Goal: Task Accomplishment & Management: Complete application form

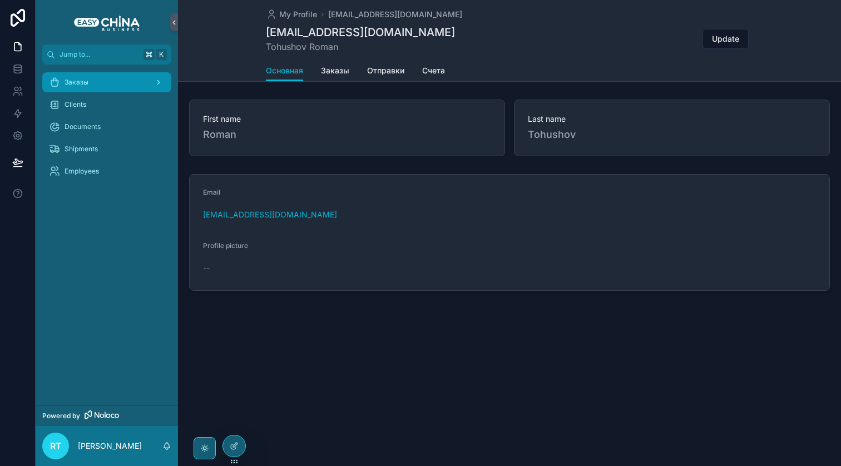
click at [85, 85] on span "Заказы" at bounding box center [77, 82] width 24 height 9
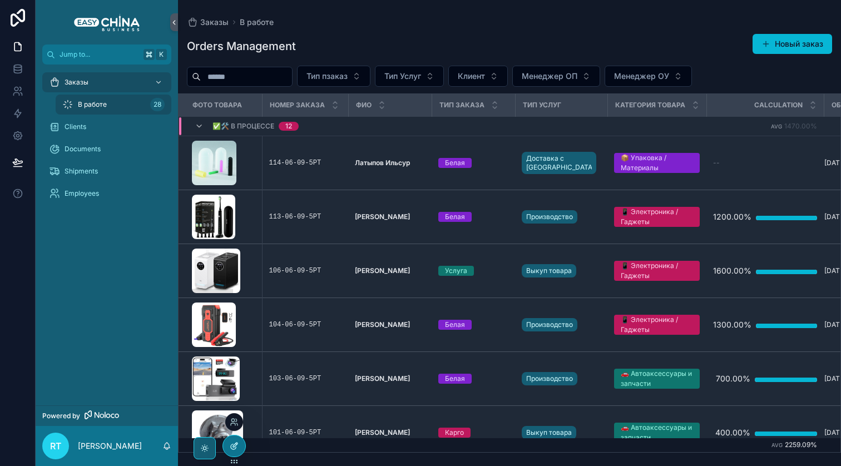
click at [238, 452] on div at bounding box center [234, 446] width 22 height 21
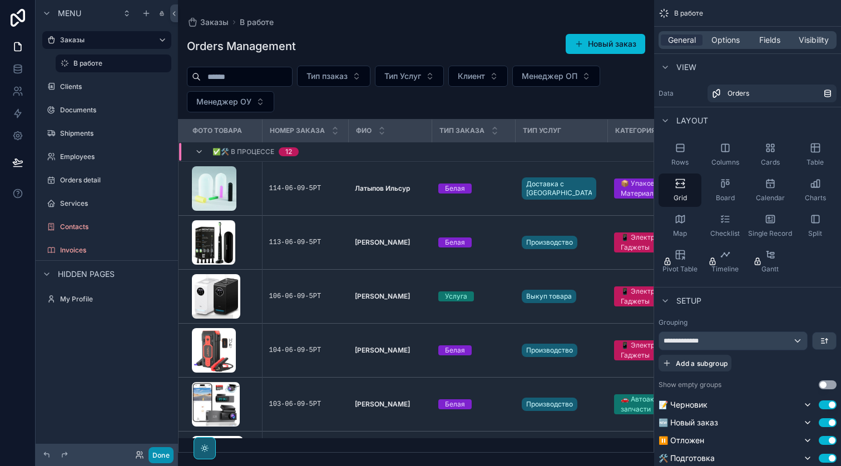
click at [153, 452] on button "Done" at bounding box center [161, 455] width 25 height 16
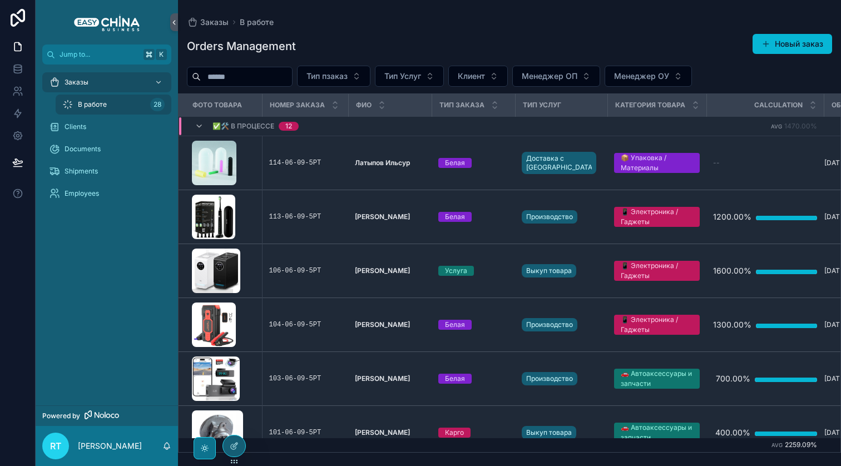
click at [212, 448] on div "scrollable content" at bounding box center [205, 448] width 22 height 22
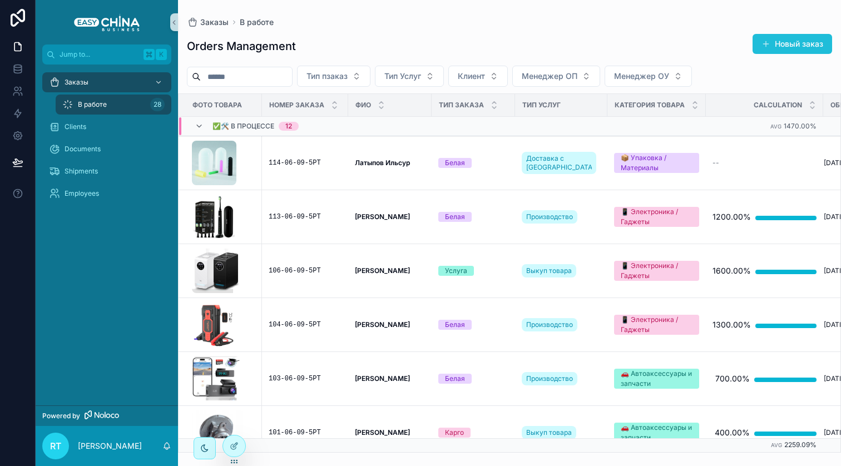
click at [803, 47] on button "Новый заказ" at bounding box center [793, 44] width 80 height 20
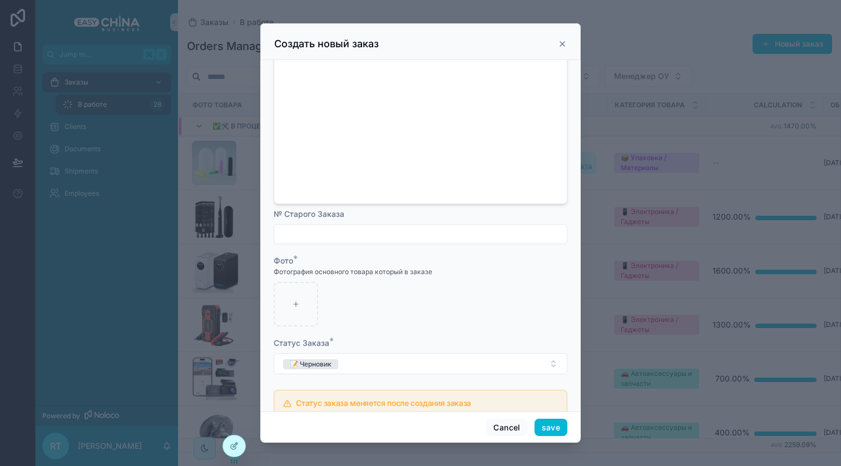
scroll to position [32, 0]
click at [305, 225] on input "scrollable content" at bounding box center [420, 233] width 293 height 16
paste input "**********"
type input "**********"
click at [300, 288] on div "scrollable content" at bounding box center [296, 303] width 44 height 44
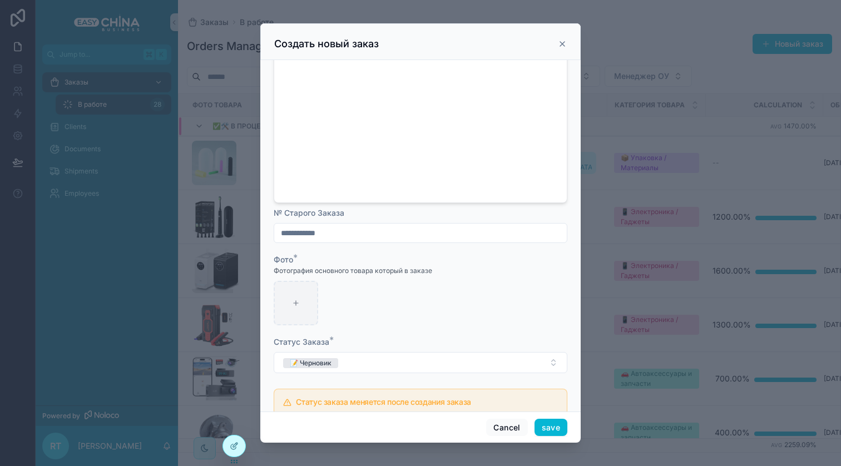
type input "**********"
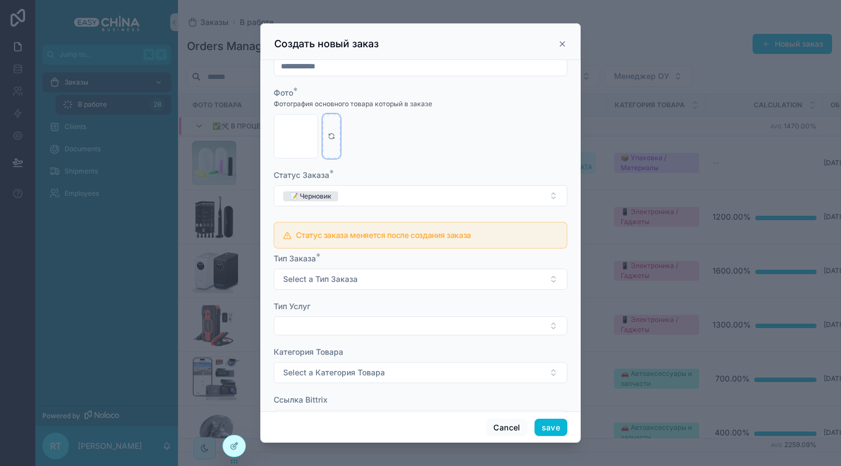
scroll to position [207, 0]
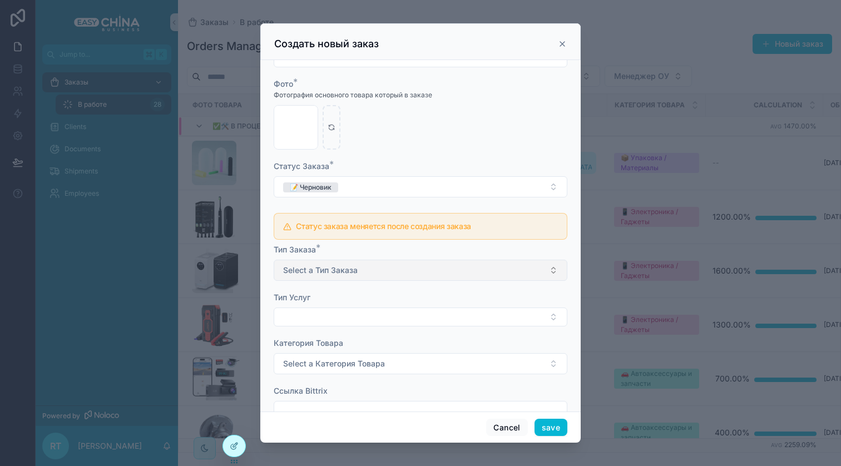
click at [349, 260] on button "Select a Тип Заказа" at bounding box center [421, 270] width 294 height 21
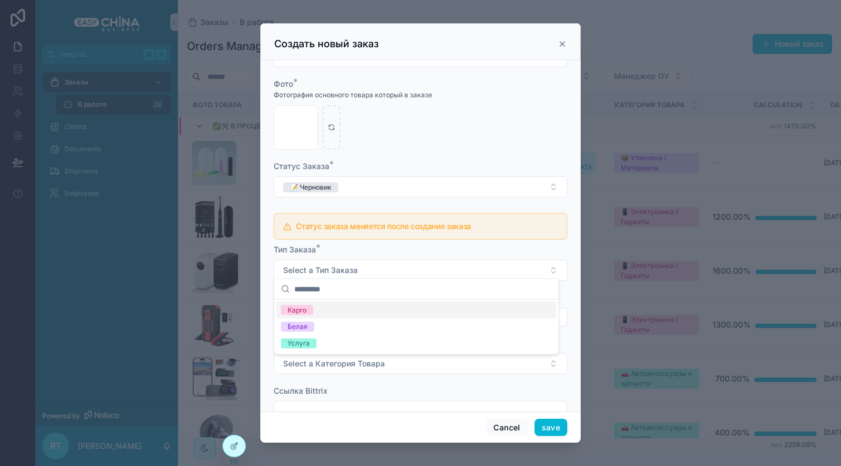
click at [324, 313] on div "Карго" at bounding box center [416, 310] width 280 height 17
click at [329, 312] on button "Select Button" at bounding box center [421, 317] width 294 height 19
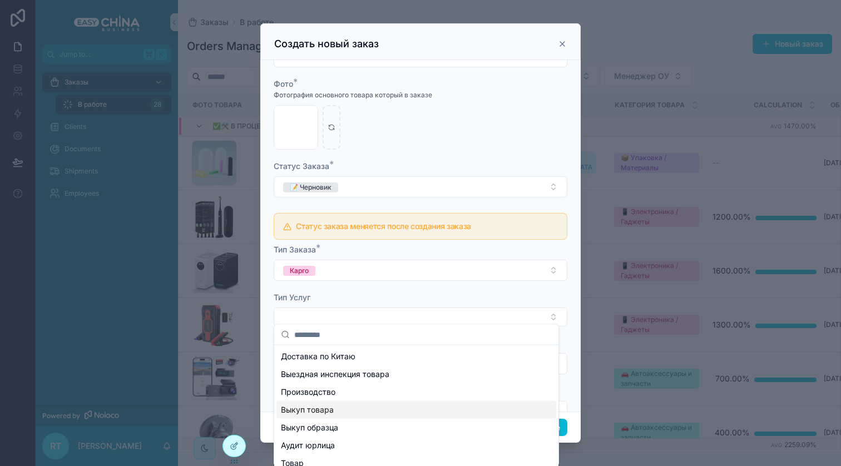
click at [337, 402] on div "Выкуп товара" at bounding box center [416, 410] width 280 height 18
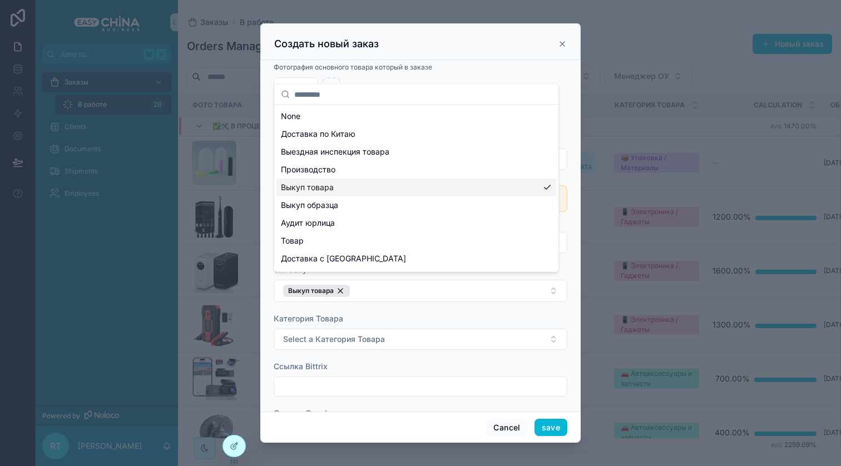
scroll to position [237, 0]
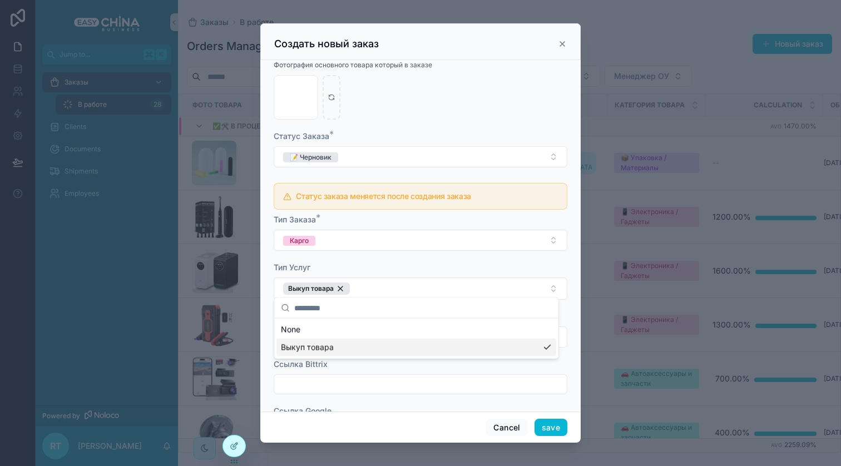
click at [405, 299] on div "Jump to... K Заказы В работе 28 Clients Documents Shipments Employees Powered b…" at bounding box center [438, 233] width 805 height 466
click at [382, 331] on span "Select a Категория Товара" at bounding box center [334, 336] width 102 height 11
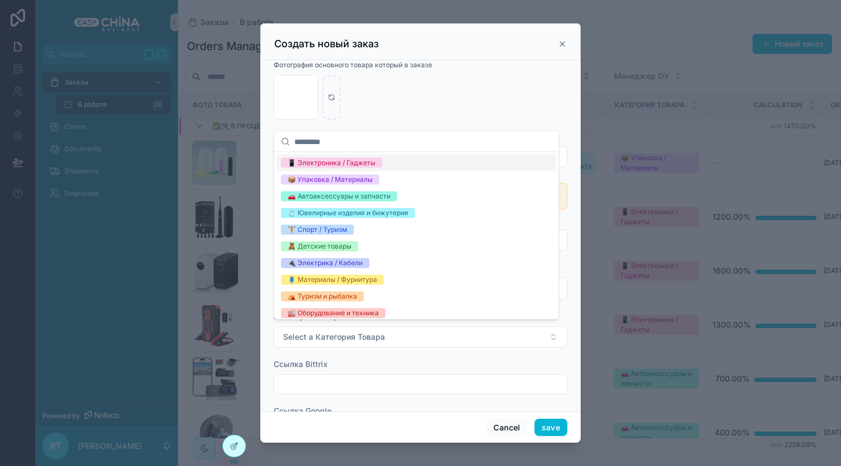
click at [395, 164] on div "📱 Электроника / Гаджеты" at bounding box center [416, 163] width 280 height 17
click at [398, 359] on div "Ссылка Bittrix" at bounding box center [421, 364] width 294 height 11
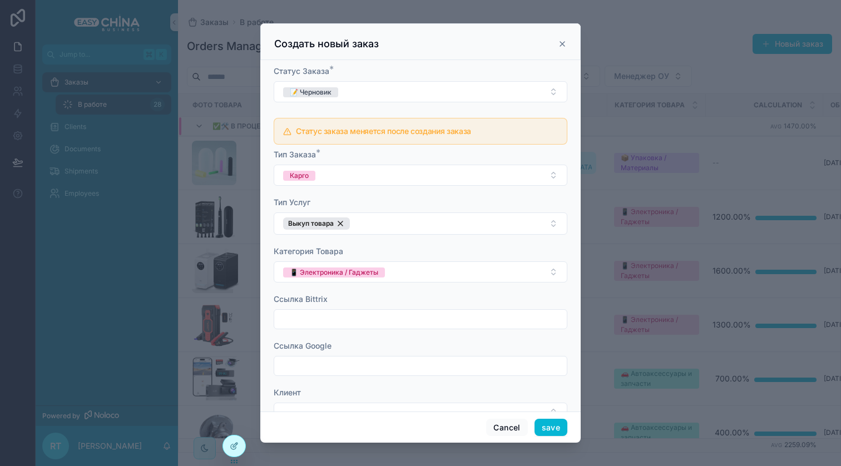
scroll to position [314, 0]
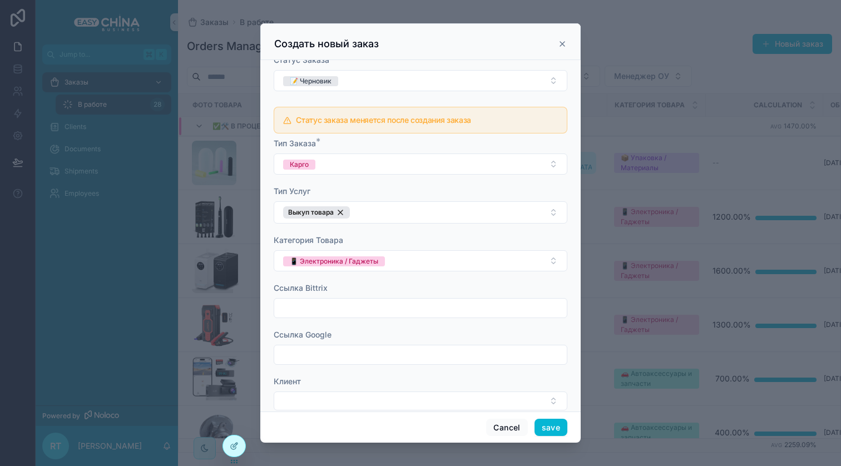
click at [364, 289] on div "Ссылка Bittrix" at bounding box center [421, 301] width 294 height 36
click at [338, 352] on input "scrollable content" at bounding box center [420, 355] width 293 height 16
paste input "**********"
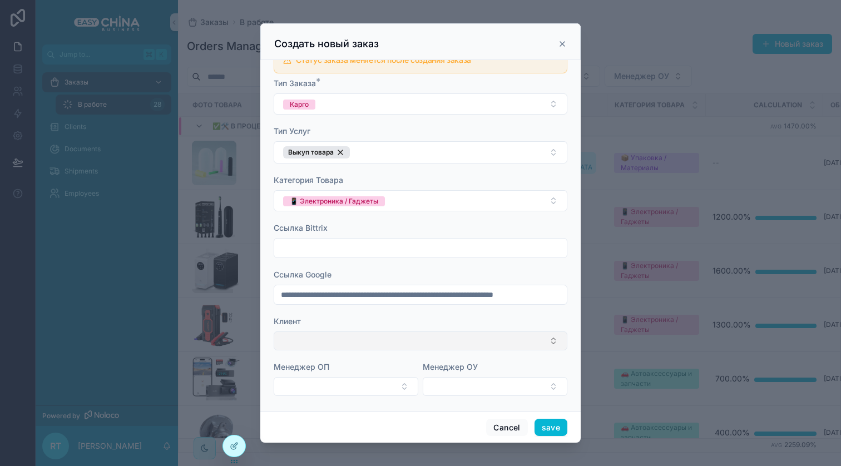
type input "**********"
click at [408, 337] on button "Select Button" at bounding box center [421, 340] width 294 height 19
type input "*"
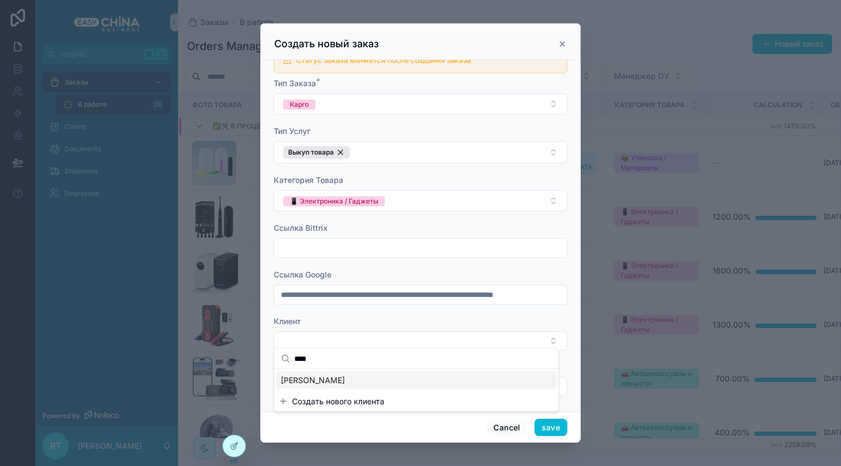
type input "****"
click at [348, 383] on div "[PERSON_NAME]" at bounding box center [416, 381] width 280 height 18
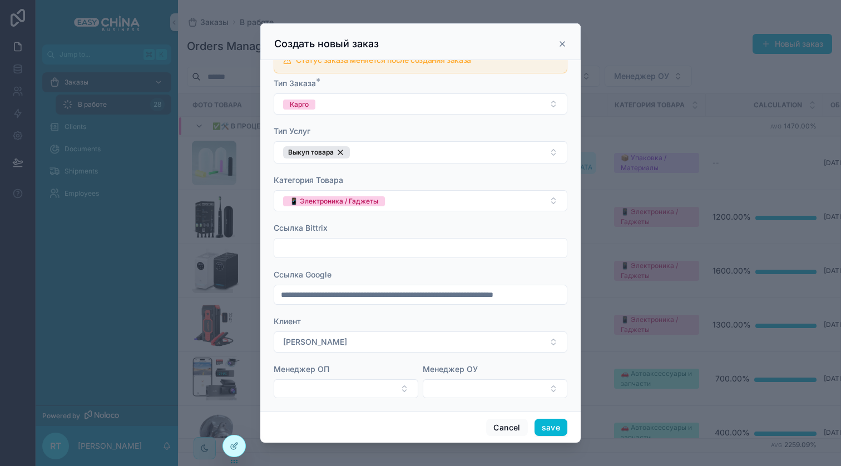
scroll to position [376, 0]
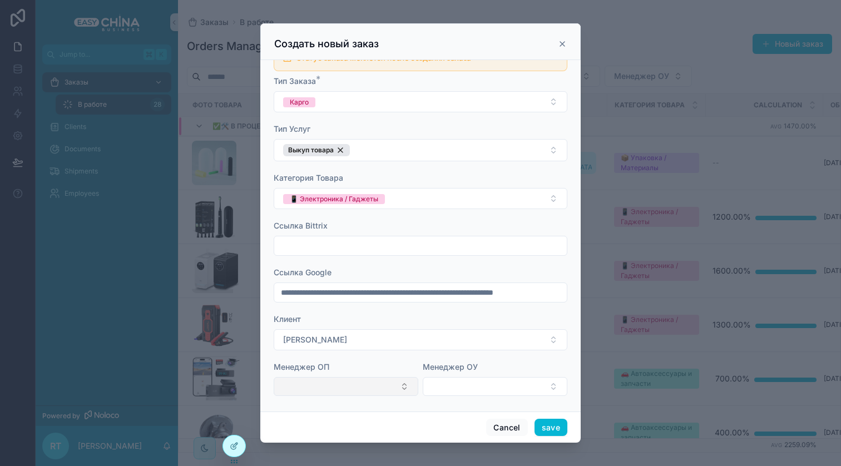
click at [357, 387] on button "Select Button" at bounding box center [346, 386] width 145 height 19
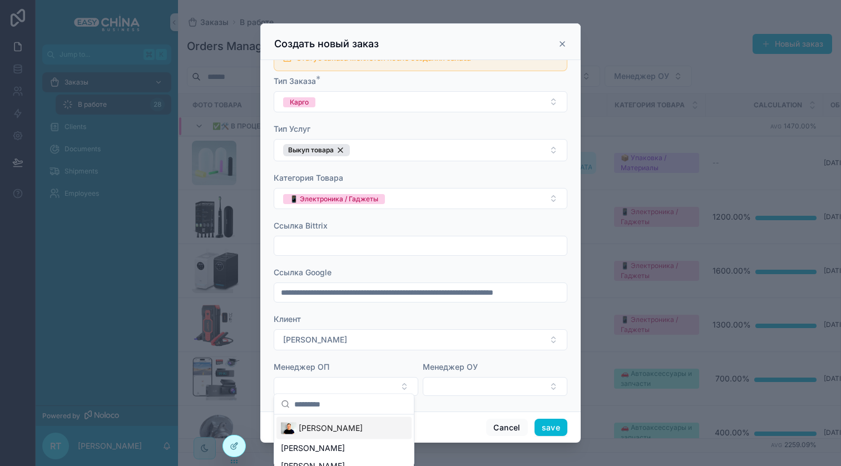
click at [334, 427] on span "[PERSON_NAME]" at bounding box center [331, 428] width 64 height 11
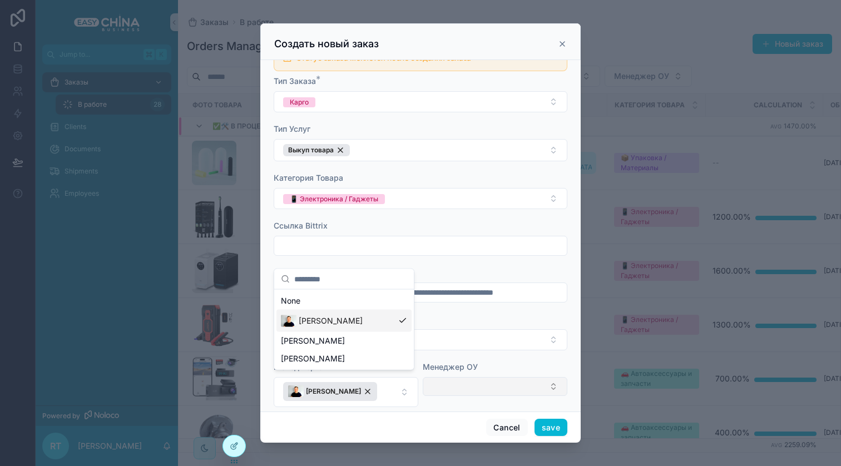
click at [443, 379] on button "Select Button" at bounding box center [495, 386] width 145 height 19
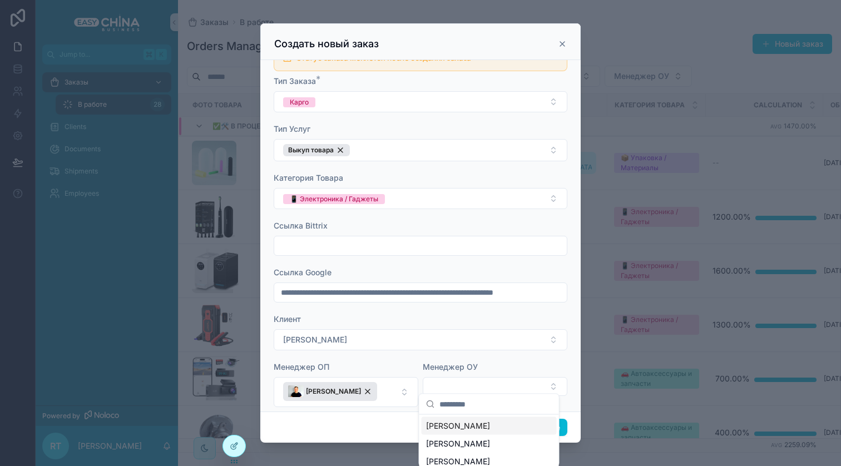
click at [446, 424] on span "[PERSON_NAME]" at bounding box center [458, 425] width 64 height 11
click at [385, 351] on form "**********" at bounding box center [421, 54] width 294 height 730
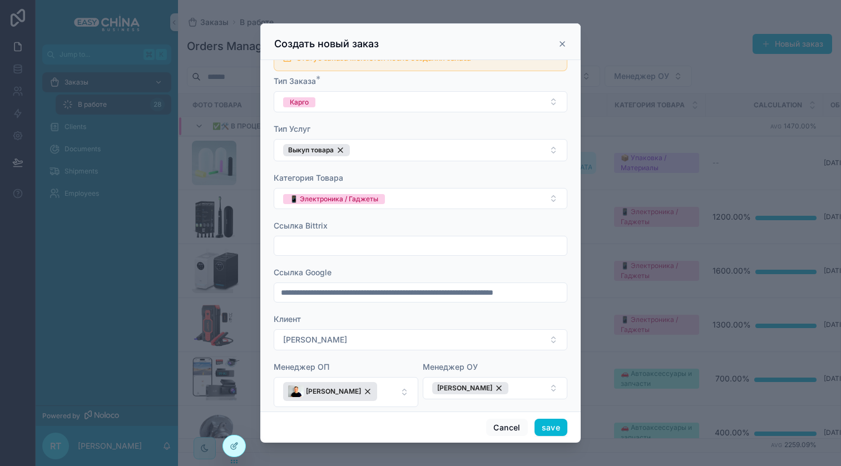
scroll to position [387, 0]
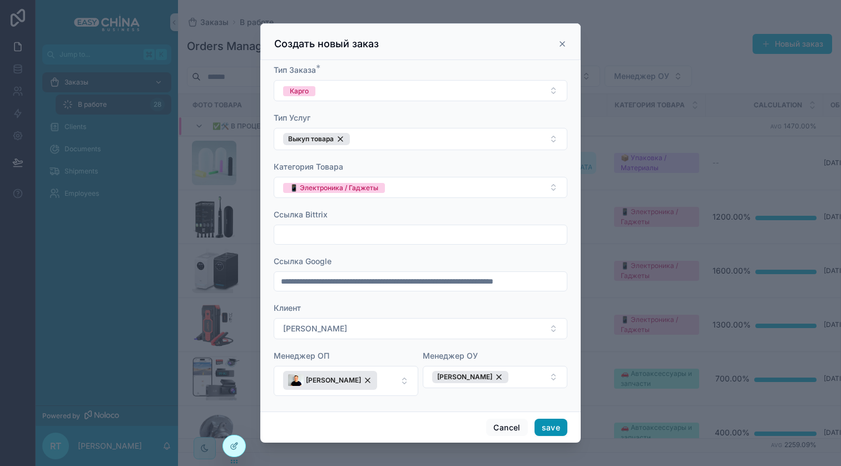
click at [544, 419] on button "save" at bounding box center [551, 428] width 33 height 18
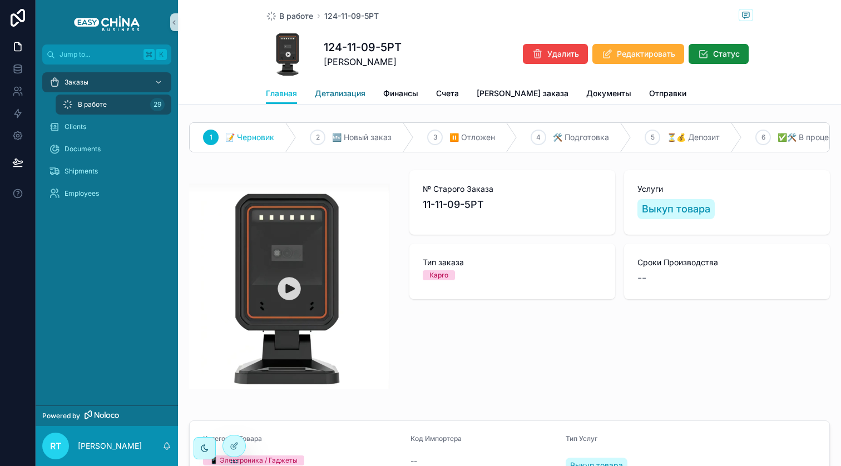
click at [345, 95] on span "Детализация" at bounding box center [340, 93] width 51 height 11
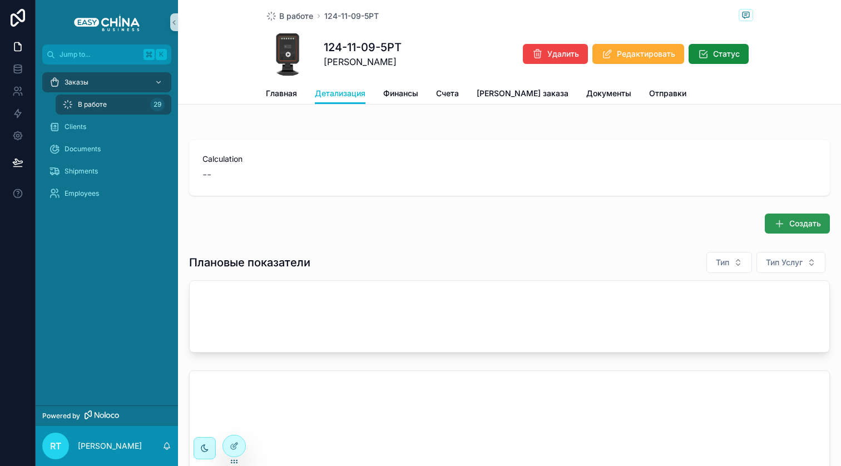
click at [789, 225] on span "Создать" at bounding box center [805, 223] width 32 height 11
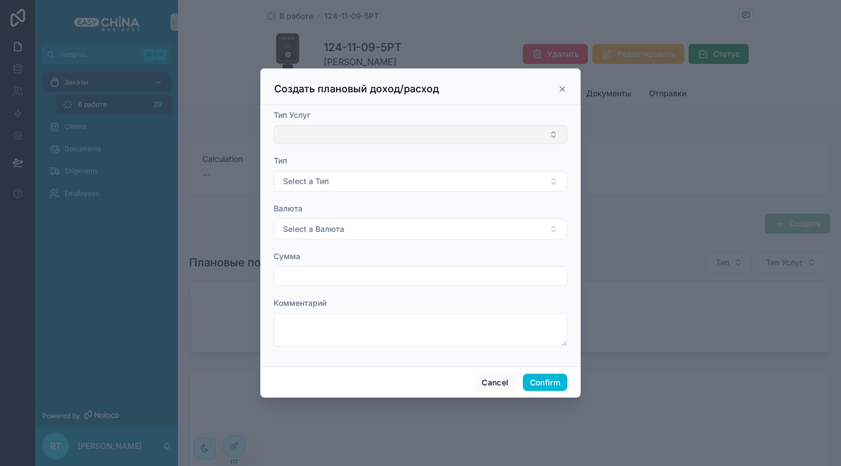
click at [330, 136] on button "Select Button" at bounding box center [421, 134] width 294 height 19
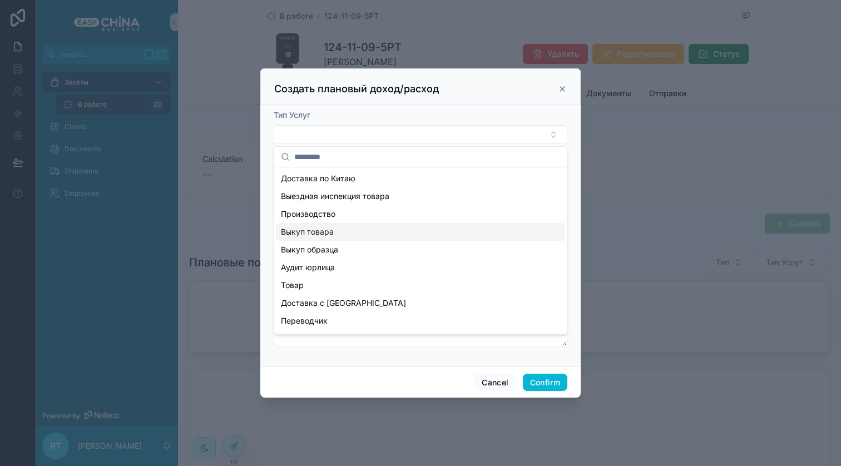
click at [342, 227] on div "Выкуп товара" at bounding box center [420, 232] width 288 height 18
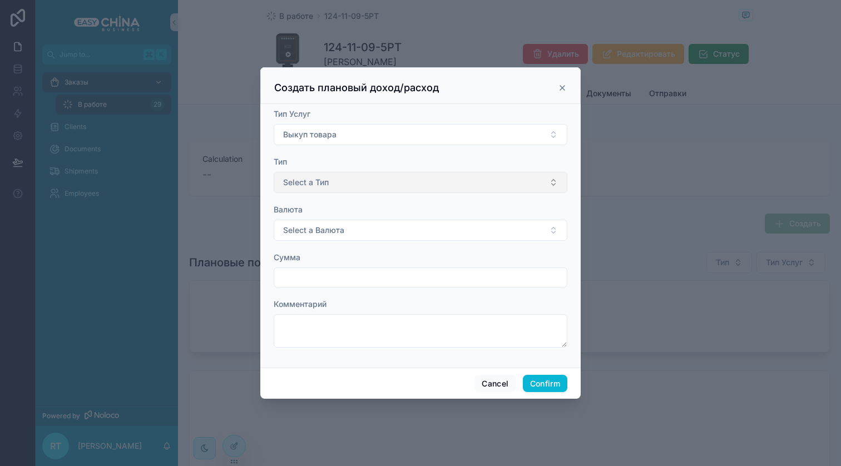
click at [322, 177] on span "Select a Тип" at bounding box center [306, 182] width 46 height 11
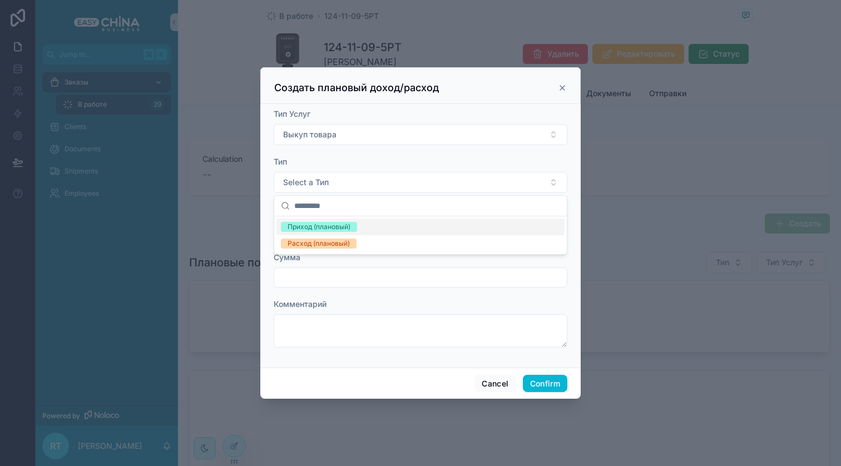
click at [328, 228] on div "Приход (плановый)" at bounding box center [319, 227] width 63 height 10
click at [339, 229] on span "Select a Валюта" at bounding box center [313, 230] width 61 height 11
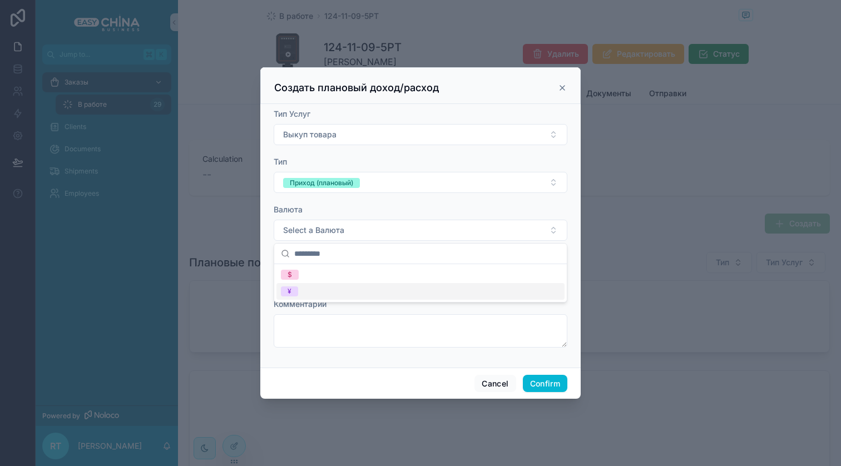
click at [328, 296] on div "¥" at bounding box center [420, 291] width 288 height 17
click at [348, 275] on input "text" at bounding box center [420, 278] width 293 height 16
type input "********"
click at [358, 300] on div "Комментарий" at bounding box center [421, 304] width 294 height 11
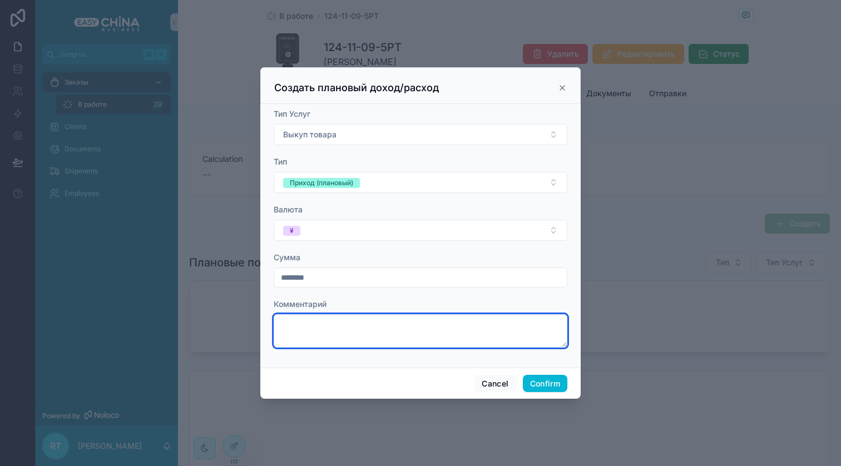
click at [389, 340] on textarea at bounding box center [421, 330] width 294 height 33
type textarea "*********"
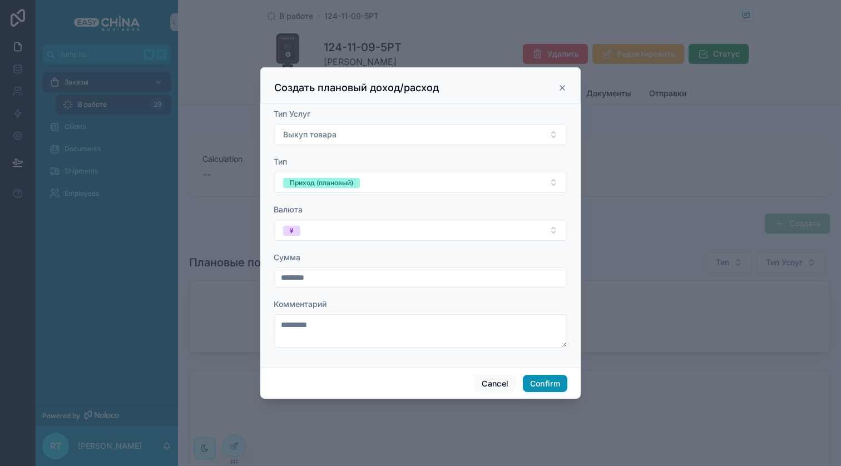
click at [542, 382] on button "Confirm" at bounding box center [545, 384] width 44 height 18
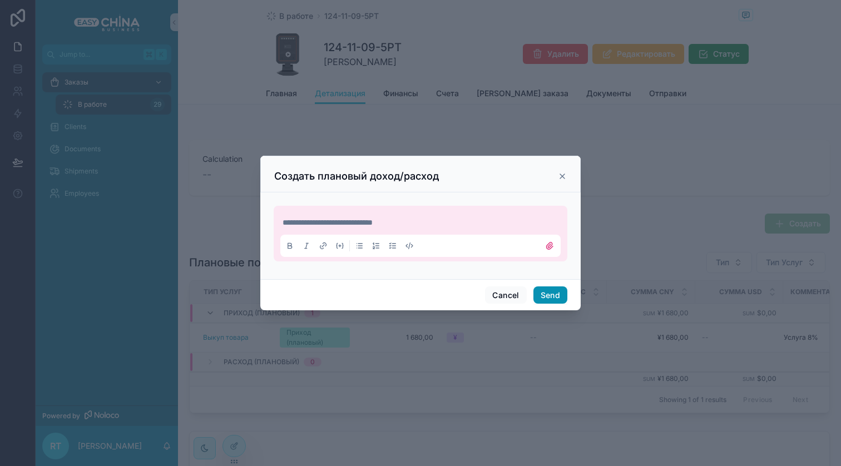
click at [552, 290] on button "Send" at bounding box center [550, 295] width 34 height 18
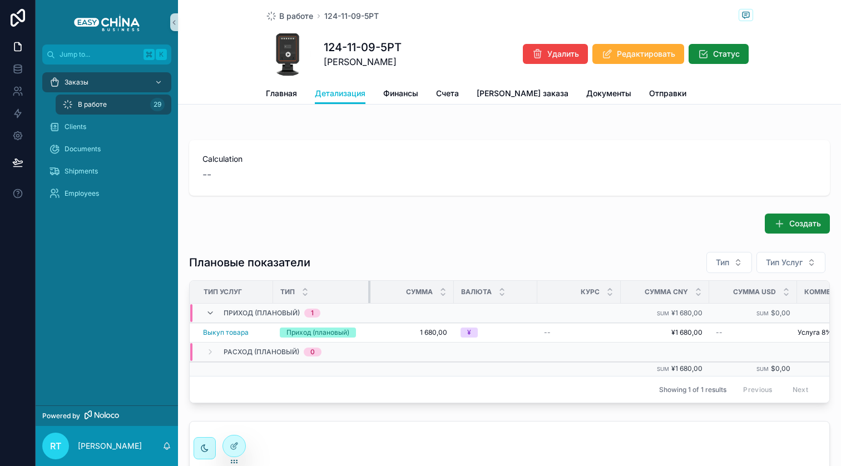
drag, startPoint x: 352, startPoint y: 294, endPoint x: 366, endPoint y: 293, distance: 14.6
click at [368, 293] on div "scrollable content" at bounding box center [370, 292] width 4 height 22
click at [805, 225] on span "Создать" at bounding box center [805, 223] width 32 height 11
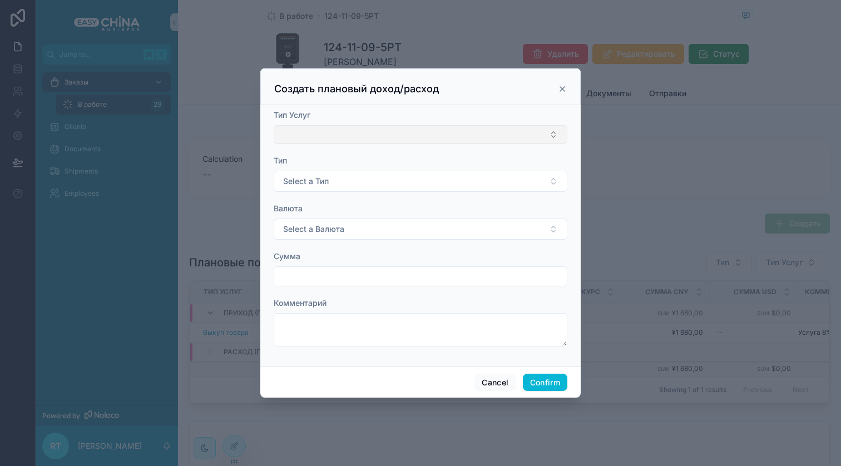
click at [323, 133] on button "Select Button" at bounding box center [421, 134] width 294 height 19
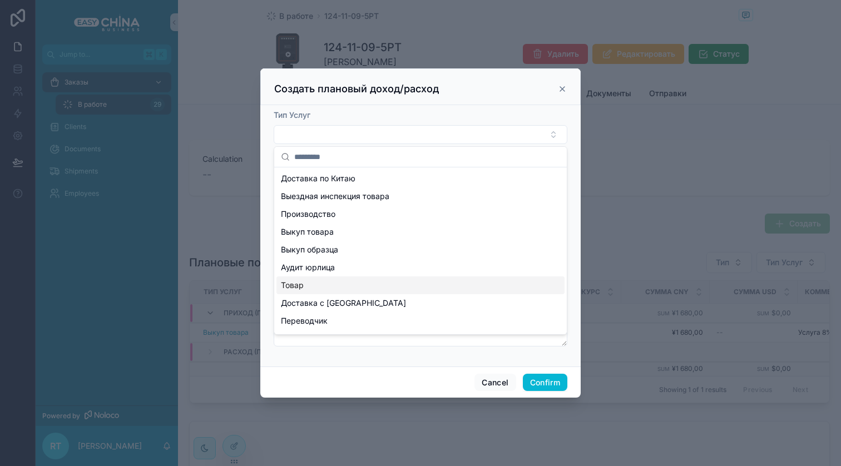
click at [346, 281] on div "Товар" at bounding box center [420, 285] width 288 height 18
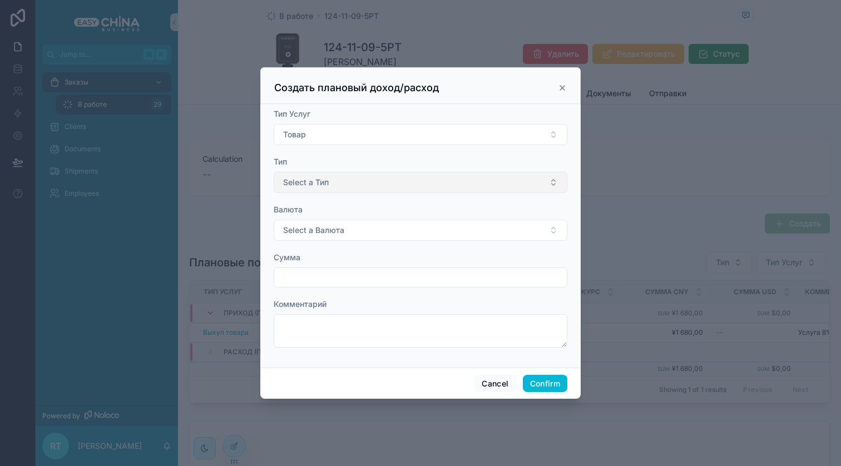
click at [334, 179] on button "Select a Тип" at bounding box center [421, 182] width 294 height 21
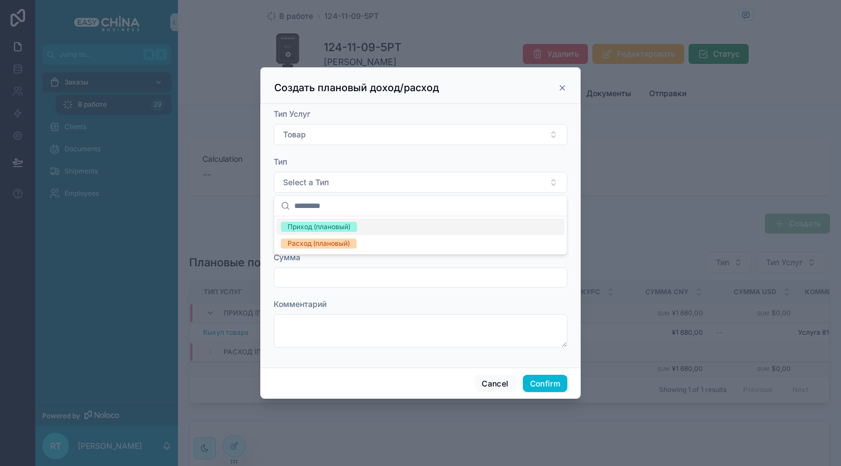
click at [332, 222] on div "Приход (плановый)" at bounding box center [319, 227] width 63 height 10
click at [326, 232] on span "Select a Валюта" at bounding box center [313, 230] width 61 height 11
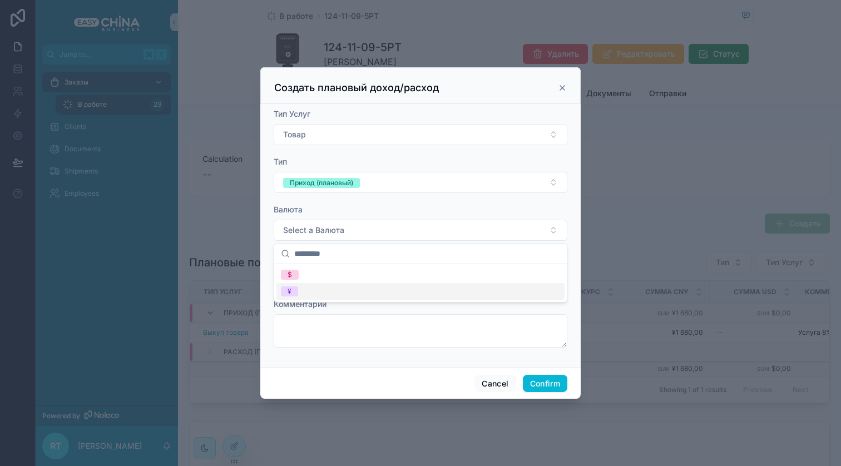
click at [323, 289] on div "¥" at bounding box center [420, 291] width 288 height 17
click at [333, 276] on input "text" at bounding box center [420, 278] width 293 height 16
type input "*********"
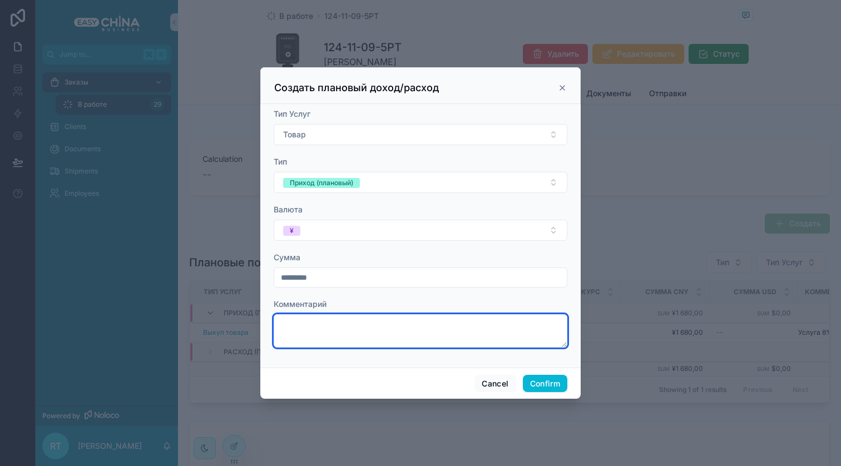
click at [338, 317] on textarea at bounding box center [421, 330] width 294 height 33
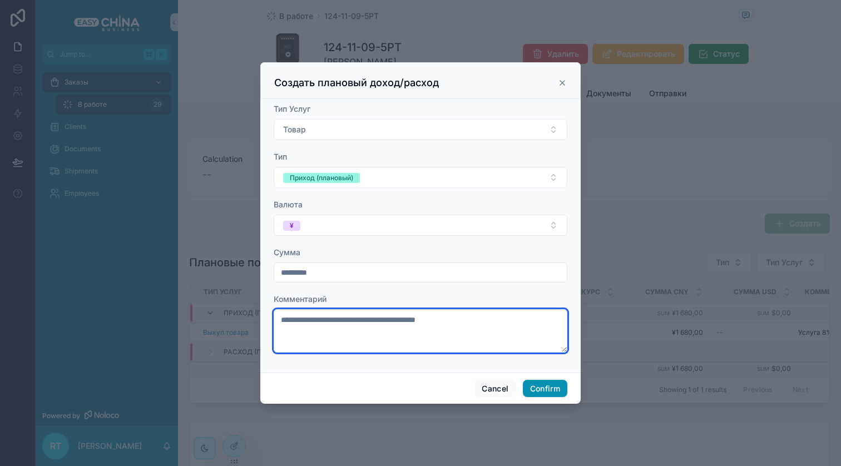
type textarea "**********"
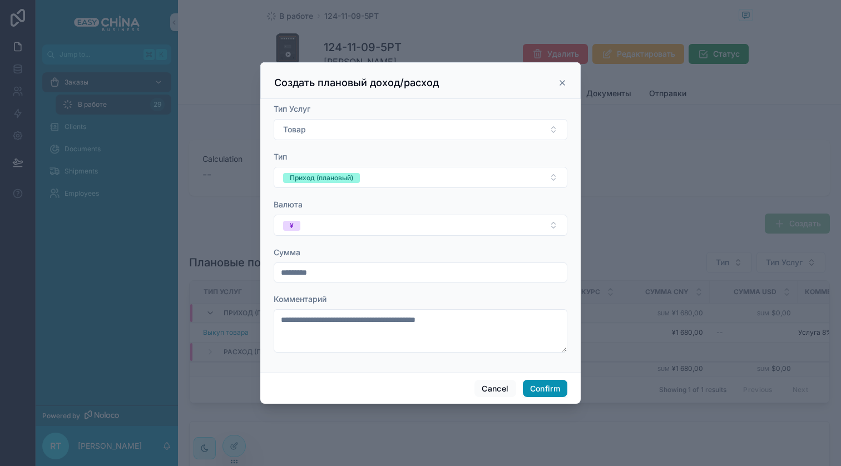
click at [543, 389] on button "Confirm" at bounding box center [545, 389] width 44 height 18
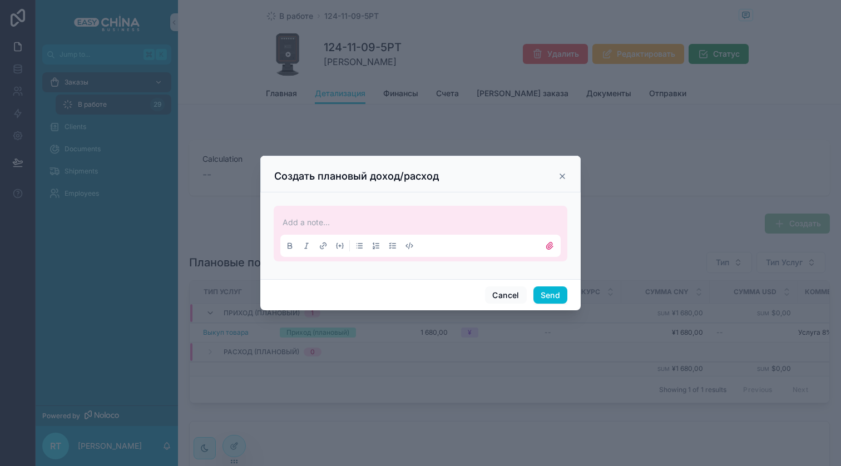
click at [420, 221] on p at bounding box center [423, 222] width 280 height 11
click at [545, 296] on button "Send" at bounding box center [550, 295] width 34 height 18
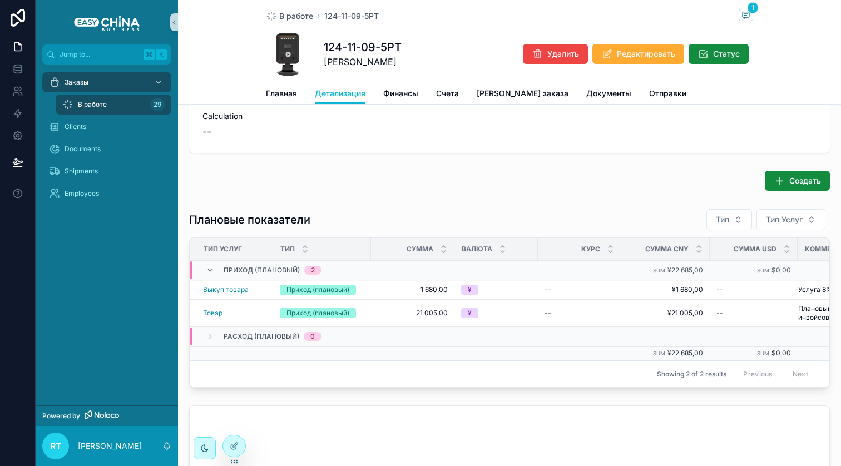
scroll to position [47, 0]
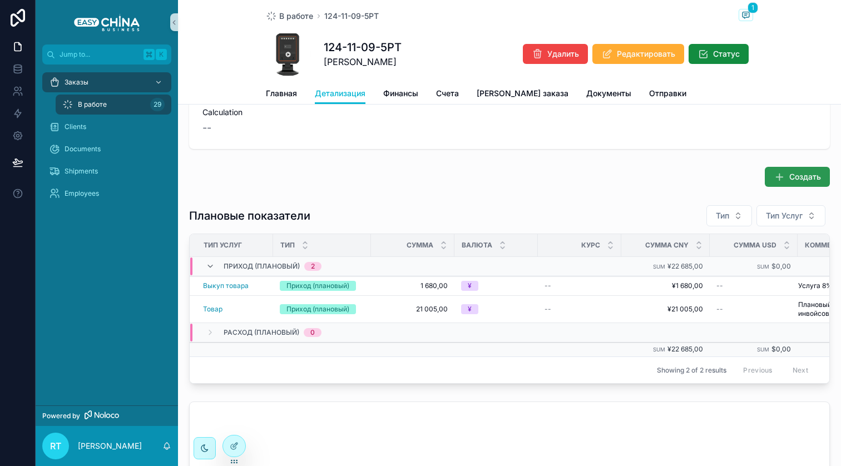
click at [785, 171] on button "Создать" at bounding box center [797, 177] width 65 height 20
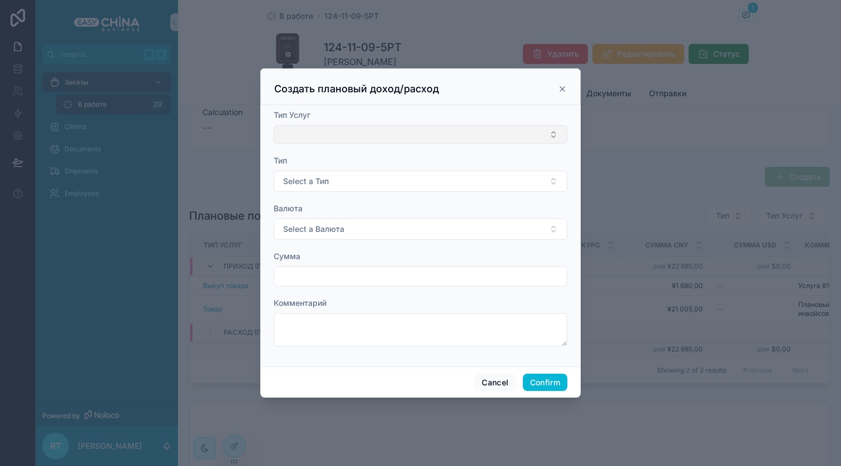
click at [338, 125] on button "Select Button" at bounding box center [421, 134] width 294 height 19
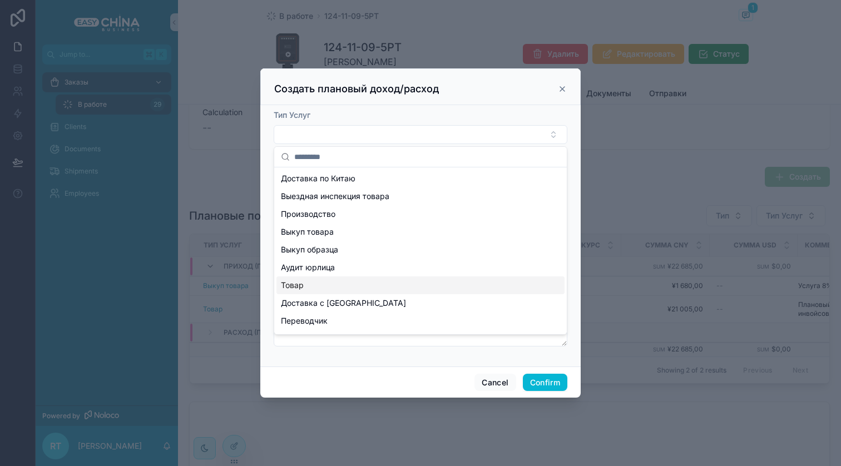
click at [328, 290] on div "Товар" at bounding box center [420, 285] width 288 height 18
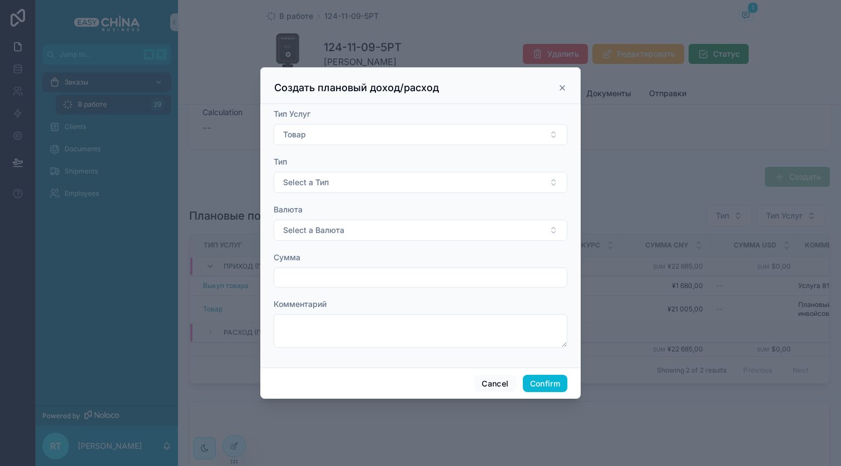
click at [324, 219] on div "Валюта Select a Валюта" at bounding box center [421, 222] width 294 height 37
click at [335, 186] on button "Select a Тип" at bounding box center [421, 182] width 294 height 21
click at [337, 246] on div "Расход (плановый)" at bounding box center [319, 244] width 62 height 10
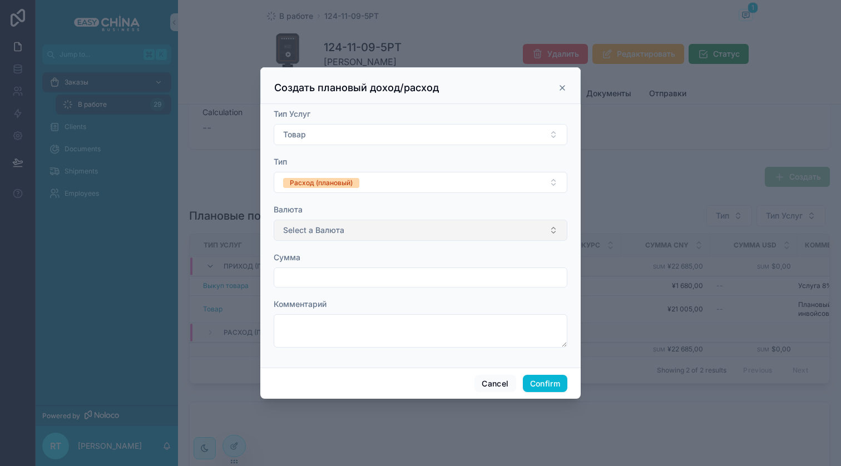
click at [342, 236] on button "Select a Валюта" at bounding box center [421, 230] width 294 height 21
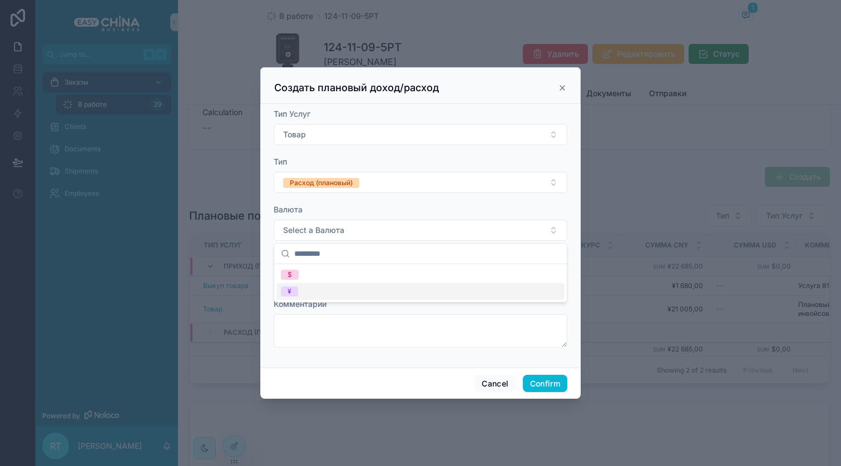
click at [340, 292] on div "¥" at bounding box center [420, 291] width 288 height 17
click at [350, 279] on input "text" at bounding box center [420, 278] width 293 height 16
type input "*********"
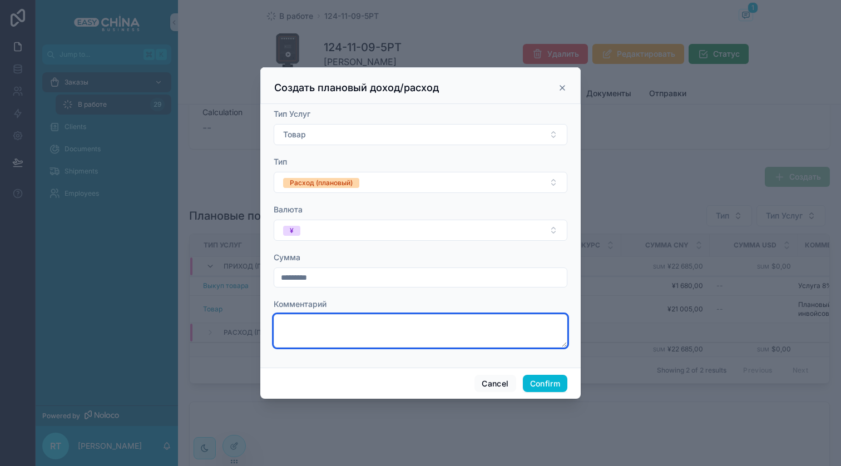
click at [364, 326] on textarea at bounding box center [421, 330] width 294 height 33
type textarea "**********"
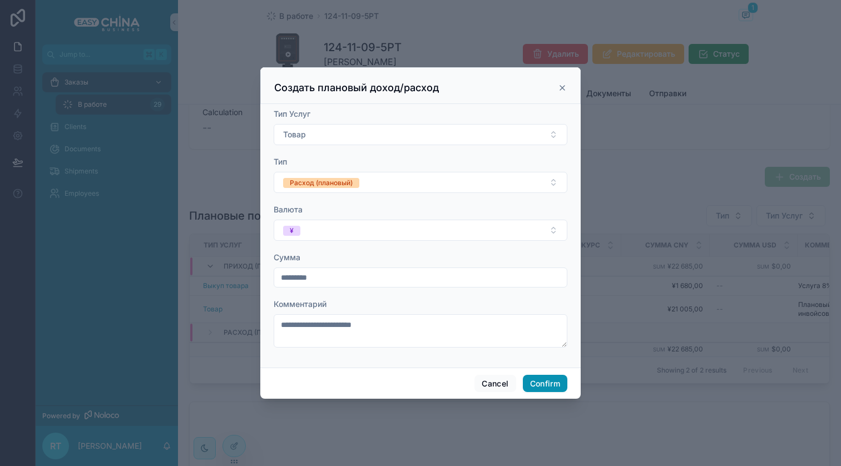
click at [552, 380] on button "Confirm" at bounding box center [545, 384] width 44 height 18
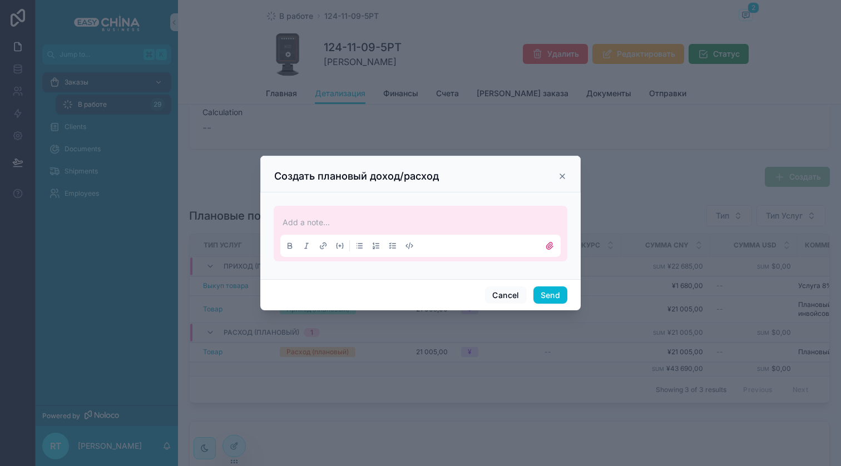
click at [414, 225] on p at bounding box center [423, 222] width 280 height 11
click at [544, 295] on button "Send" at bounding box center [550, 295] width 34 height 18
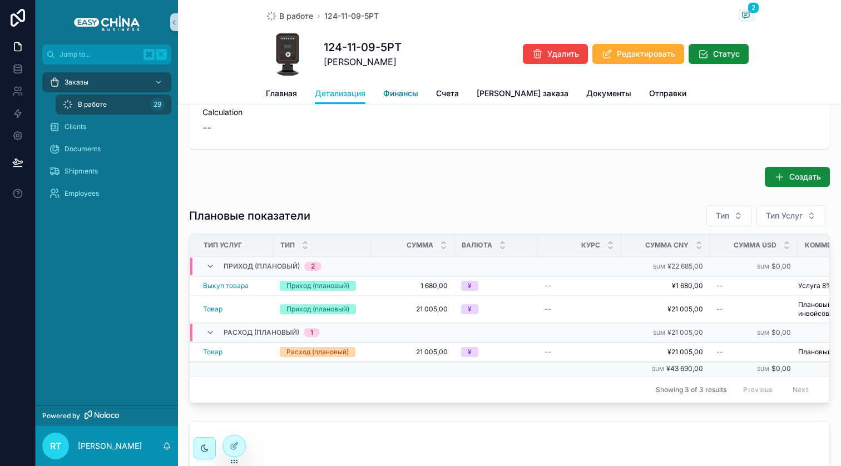
click at [397, 91] on span "Финансы" at bounding box center [400, 93] width 35 height 11
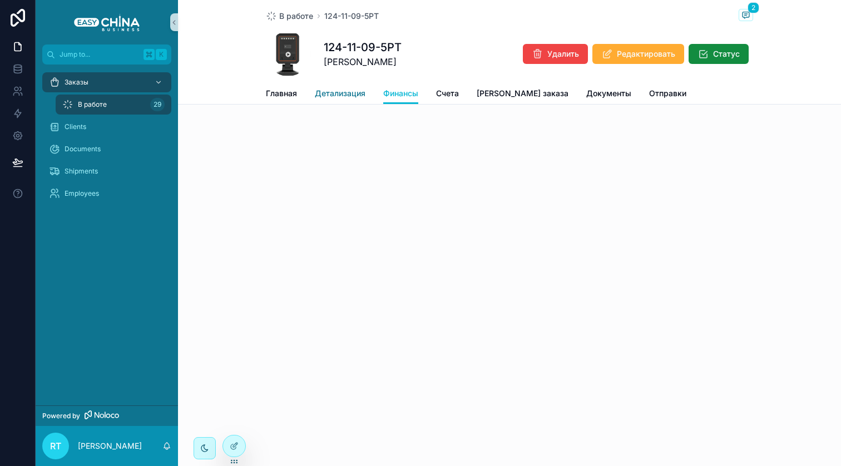
click at [340, 91] on span "Детализация" at bounding box center [340, 93] width 51 height 11
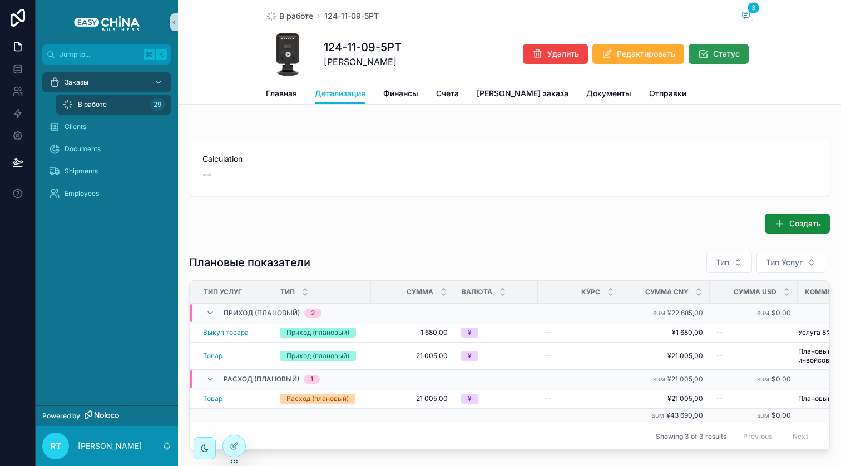
click at [727, 57] on span "Статус" at bounding box center [726, 53] width 27 height 11
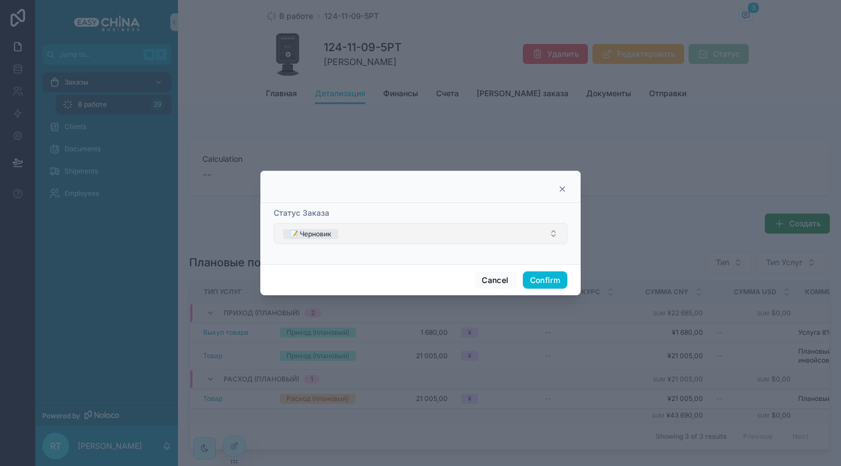
click at [509, 234] on button "📝 Черновик" at bounding box center [421, 233] width 294 height 21
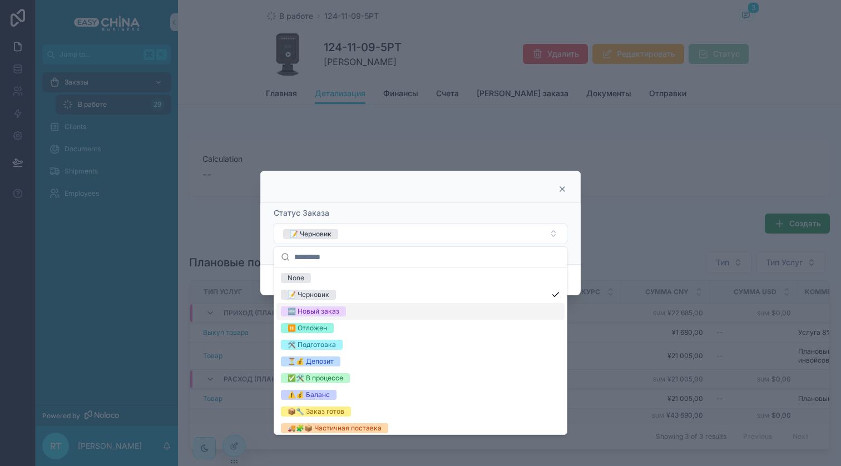
click at [378, 312] on div "🆕 Новый заказ" at bounding box center [420, 311] width 288 height 17
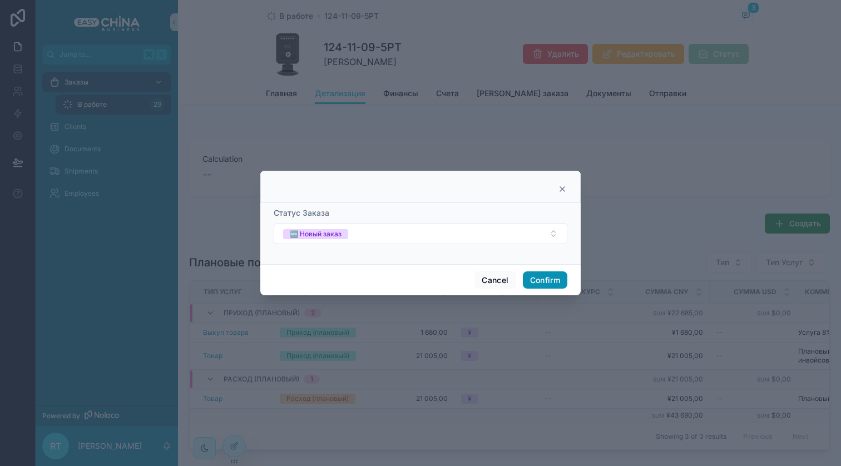
click at [528, 276] on button "Confirm" at bounding box center [545, 280] width 44 height 18
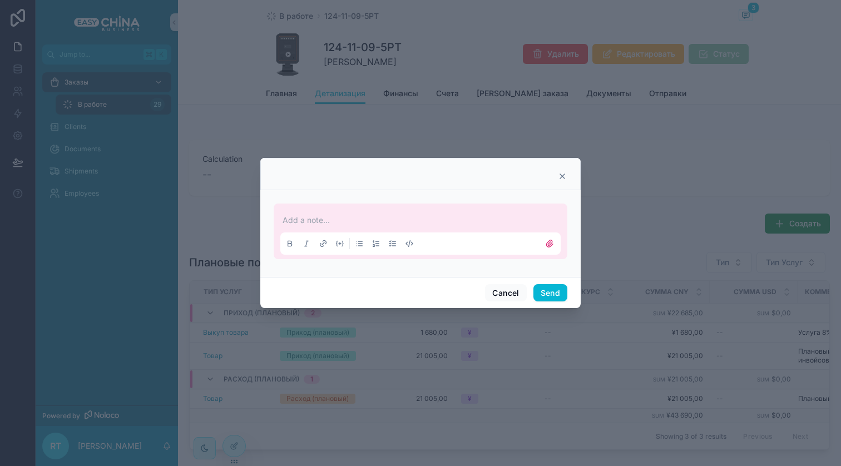
click at [343, 222] on p at bounding box center [423, 220] width 280 height 11
click at [553, 296] on button "Send" at bounding box center [550, 293] width 34 height 18
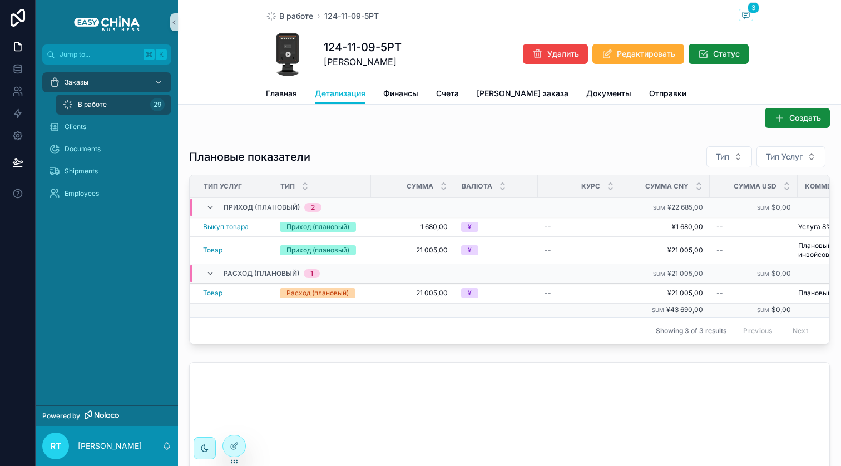
scroll to position [107, 0]
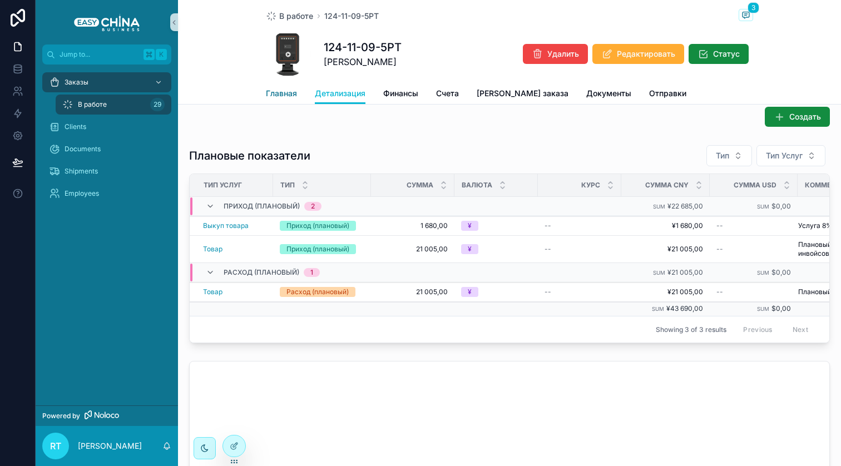
click at [273, 91] on span "Главная" at bounding box center [281, 93] width 31 height 11
